Goal: Information Seeking & Learning: Check status

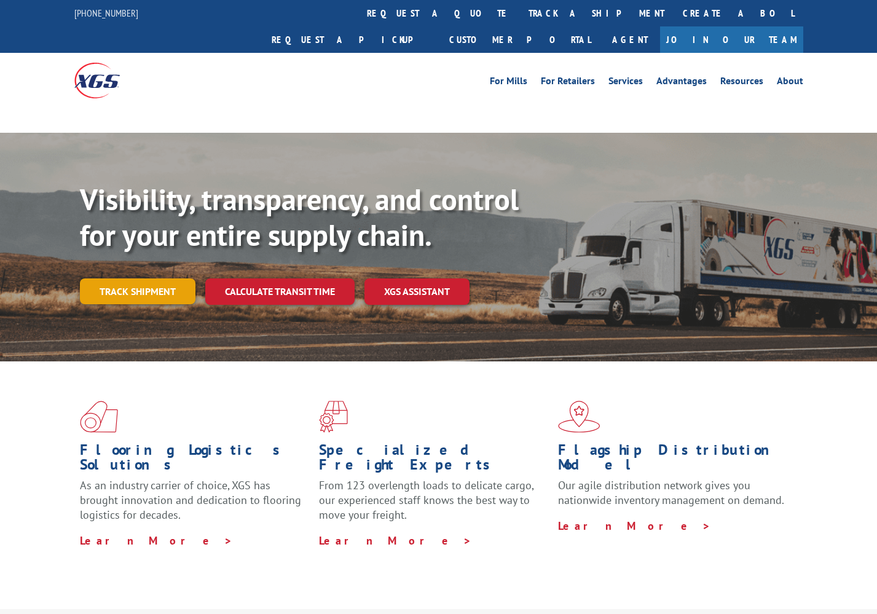
click at [143, 278] on link "Track shipment" at bounding box center [138, 291] width 116 height 26
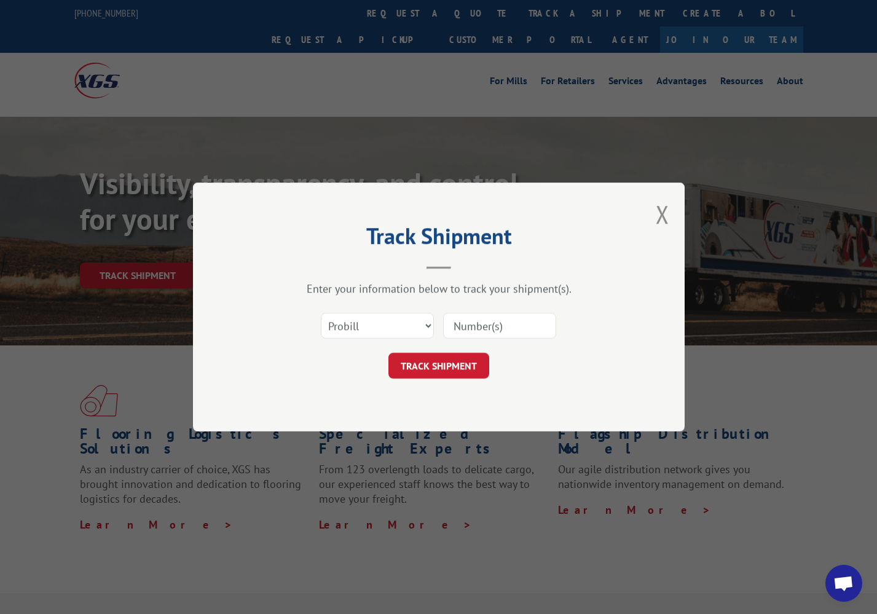
click at [455, 325] on input at bounding box center [499, 326] width 113 height 26
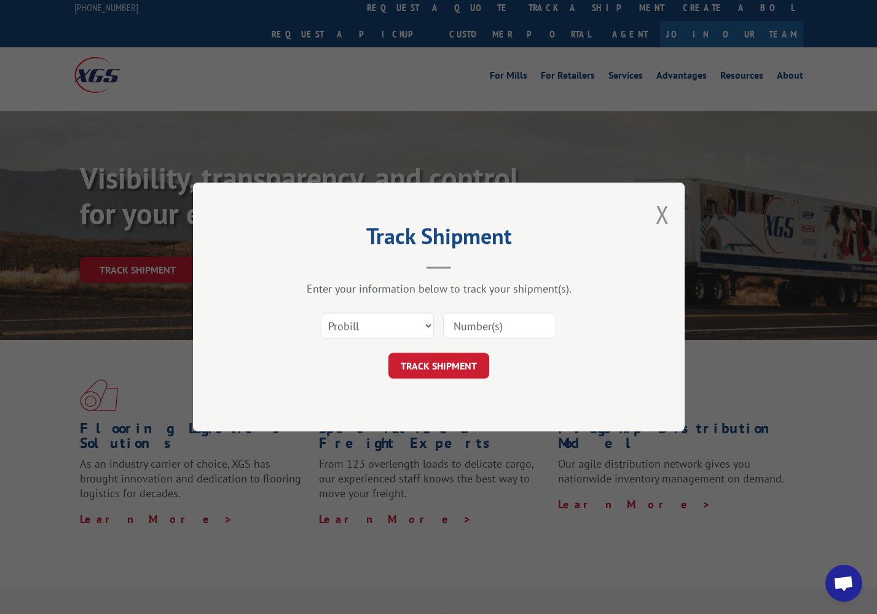
paste input "243664"
type input "243664"
click at [448, 363] on button "TRACK SHIPMENT" at bounding box center [438, 366] width 101 height 26
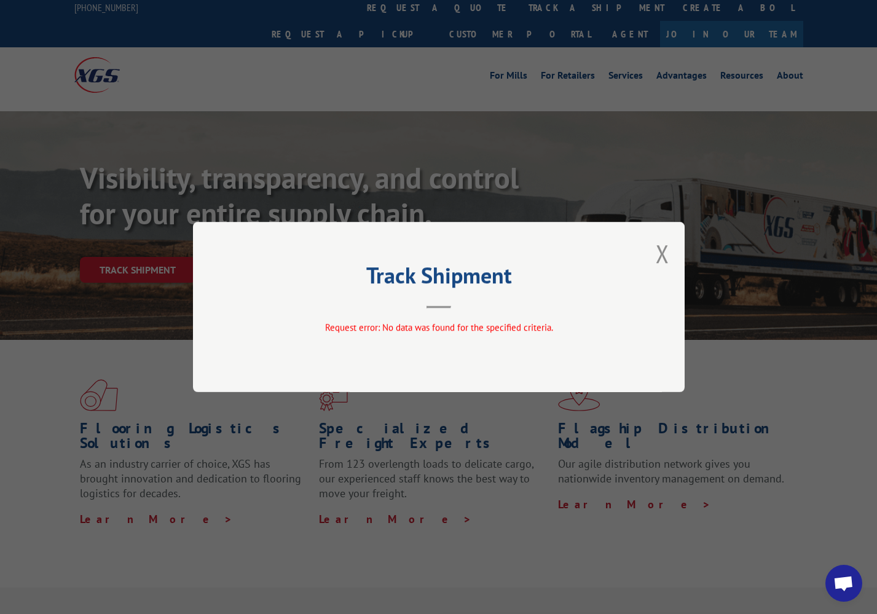
scroll to position [2, 0]
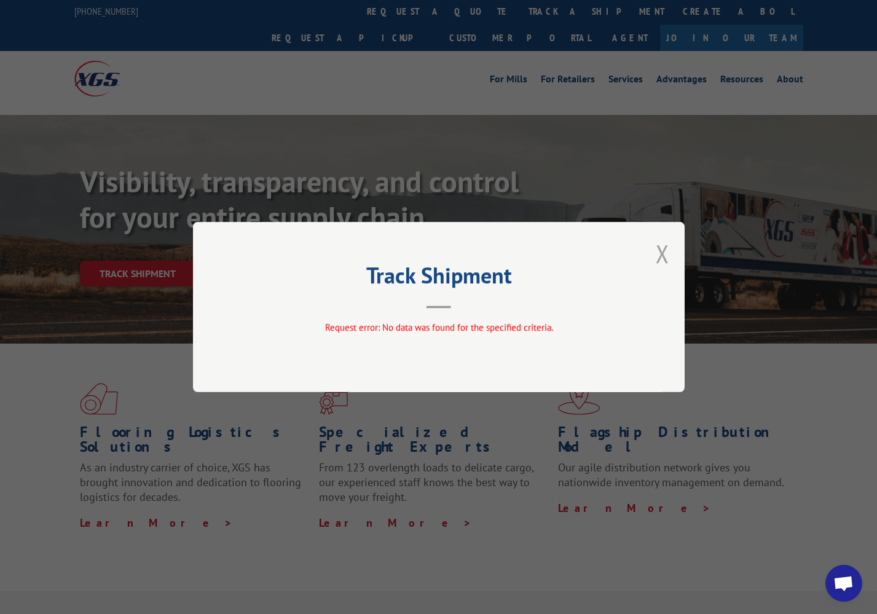
click at [660, 256] on button "Close modal" at bounding box center [663, 253] width 14 height 33
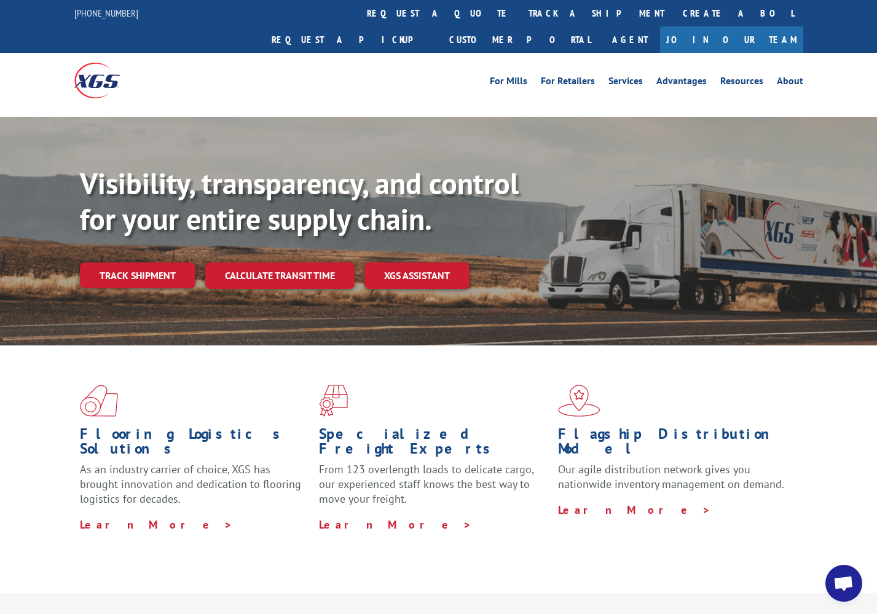
scroll to position [0, 0]
drag, startPoint x: 151, startPoint y: 244, endPoint x: 188, endPoint y: 253, distance: 38.6
click at [151, 262] on link "Track shipment" at bounding box center [138, 275] width 116 height 26
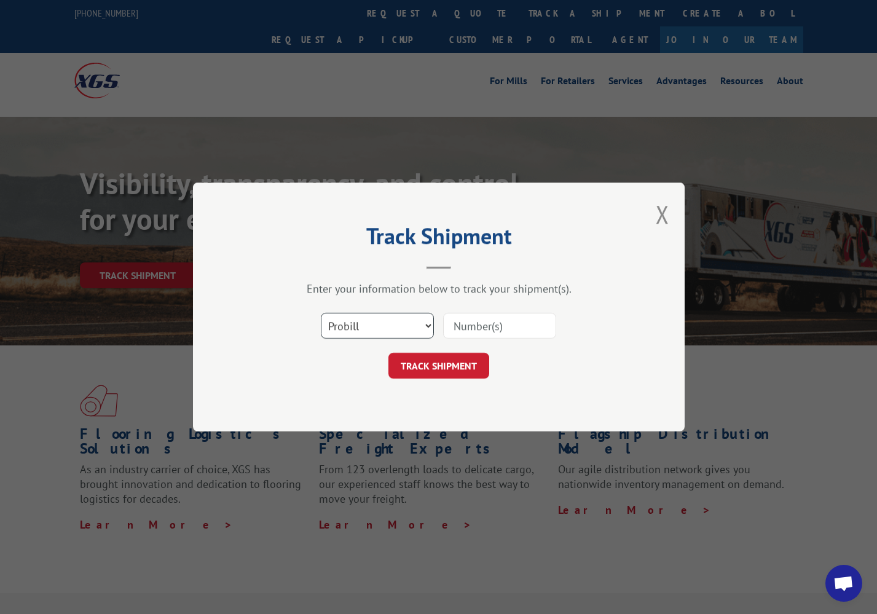
select select "bol"
click at [472, 323] on input at bounding box center [499, 326] width 113 height 26
paste input "243664"
type input "243664"
click at [450, 367] on button "TRACK SHIPMENT" at bounding box center [438, 366] width 101 height 26
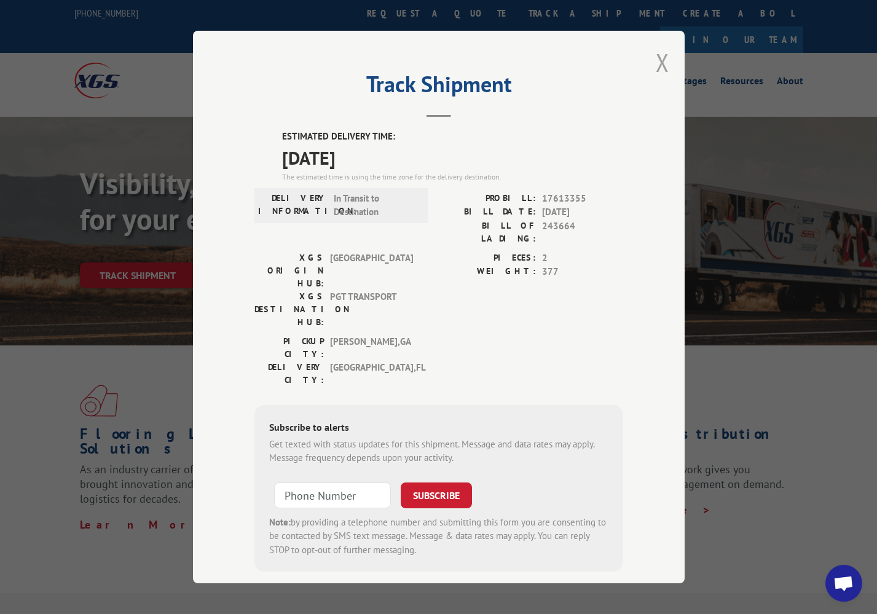
click at [660, 64] on button "Close modal" at bounding box center [663, 62] width 14 height 33
